Goal: Task Accomplishment & Management: Use online tool/utility

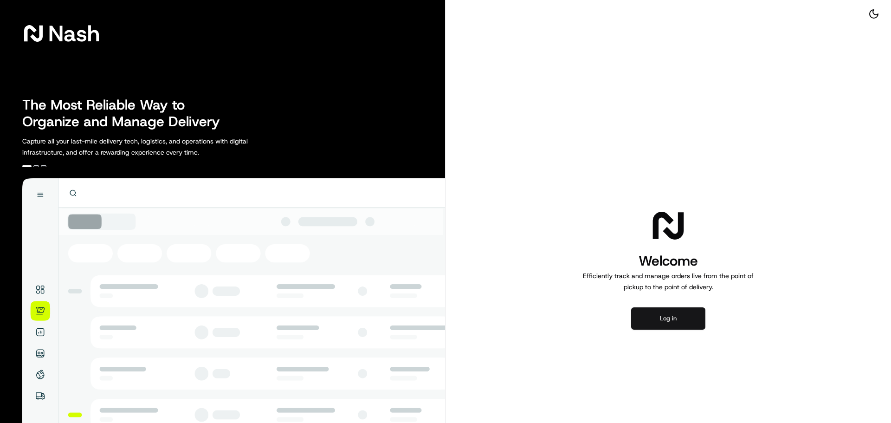
click at [656, 314] on button "Log in" at bounding box center [668, 318] width 74 height 22
